Goal: Navigation & Orientation: Find specific page/section

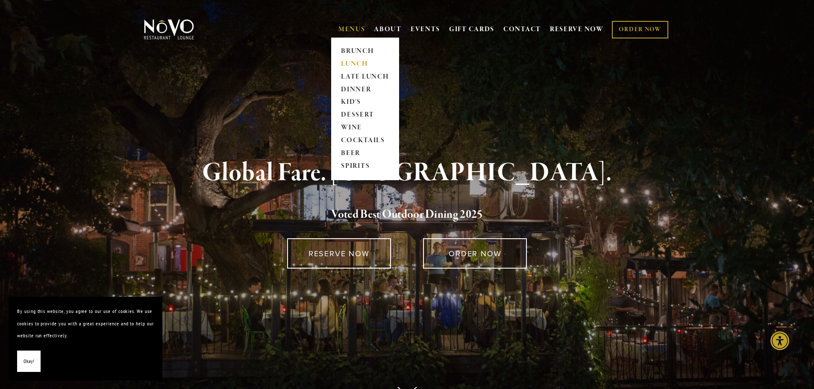
click at [350, 62] on link "LUNCH" at bounding box center [364, 64] width 53 height 13
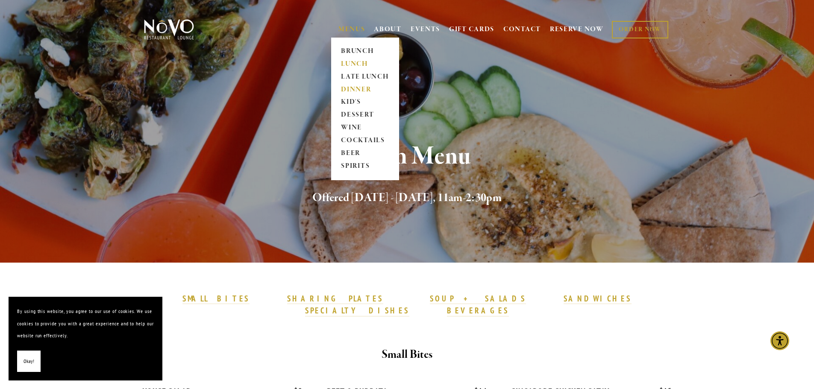
click at [352, 90] on link "DINNER" at bounding box center [364, 89] width 53 height 13
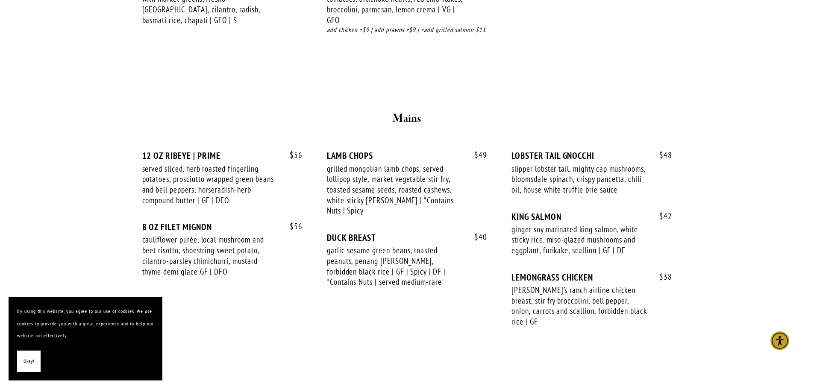
scroll to position [1367, 0]
